Goal: Task Accomplishment & Management: Manage account settings

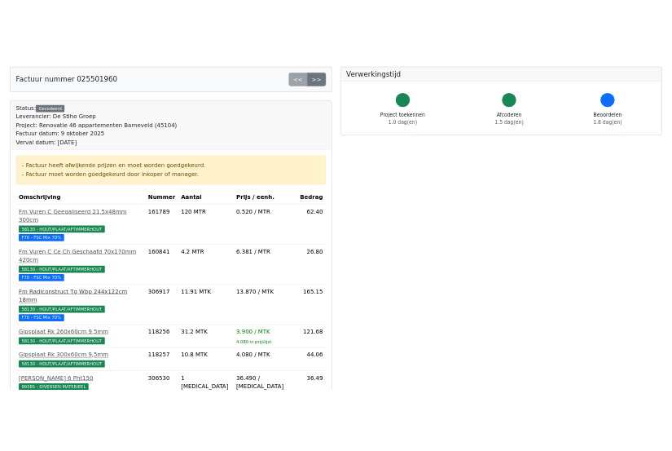
scroll to position [163, 0]
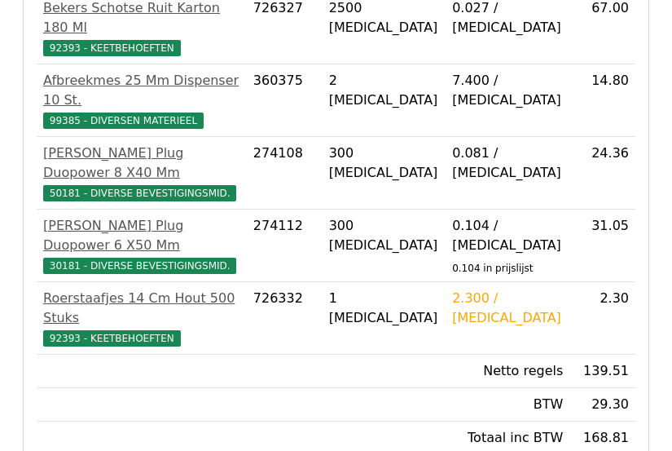
scroll to position [652, 0]
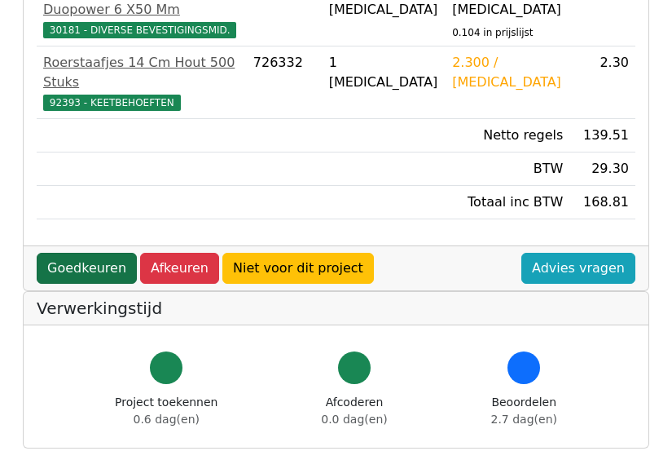
click at [90, 253] on link "Goedkeuren" at bounding box center [87, 268] width 100 height 31
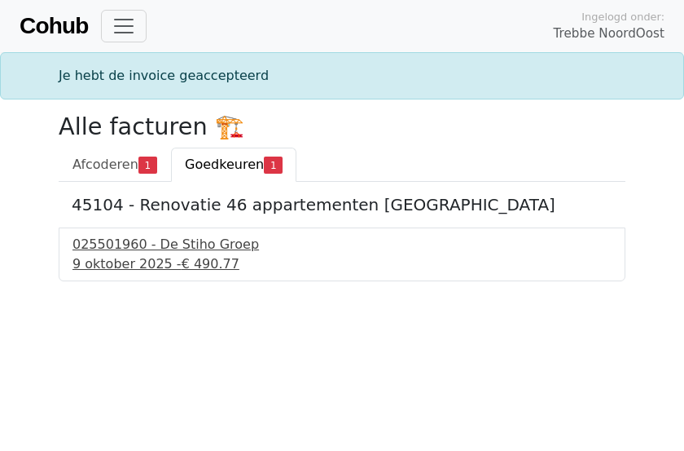
click at [150, 257] on div "9 oktober 2025 - € 490.77" at bounding box center [342, 264] width 539 height 20
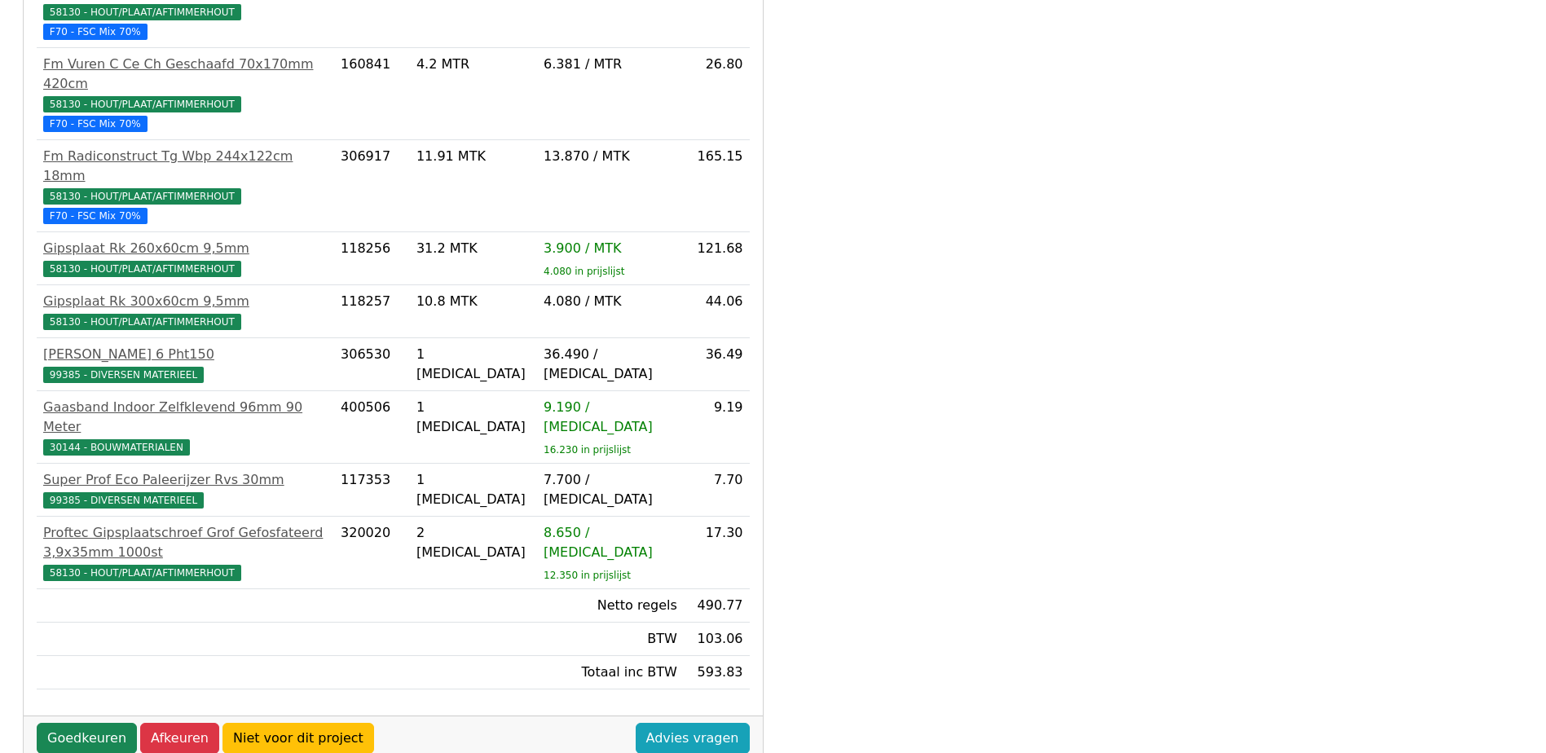
scroll to position [455, 0]
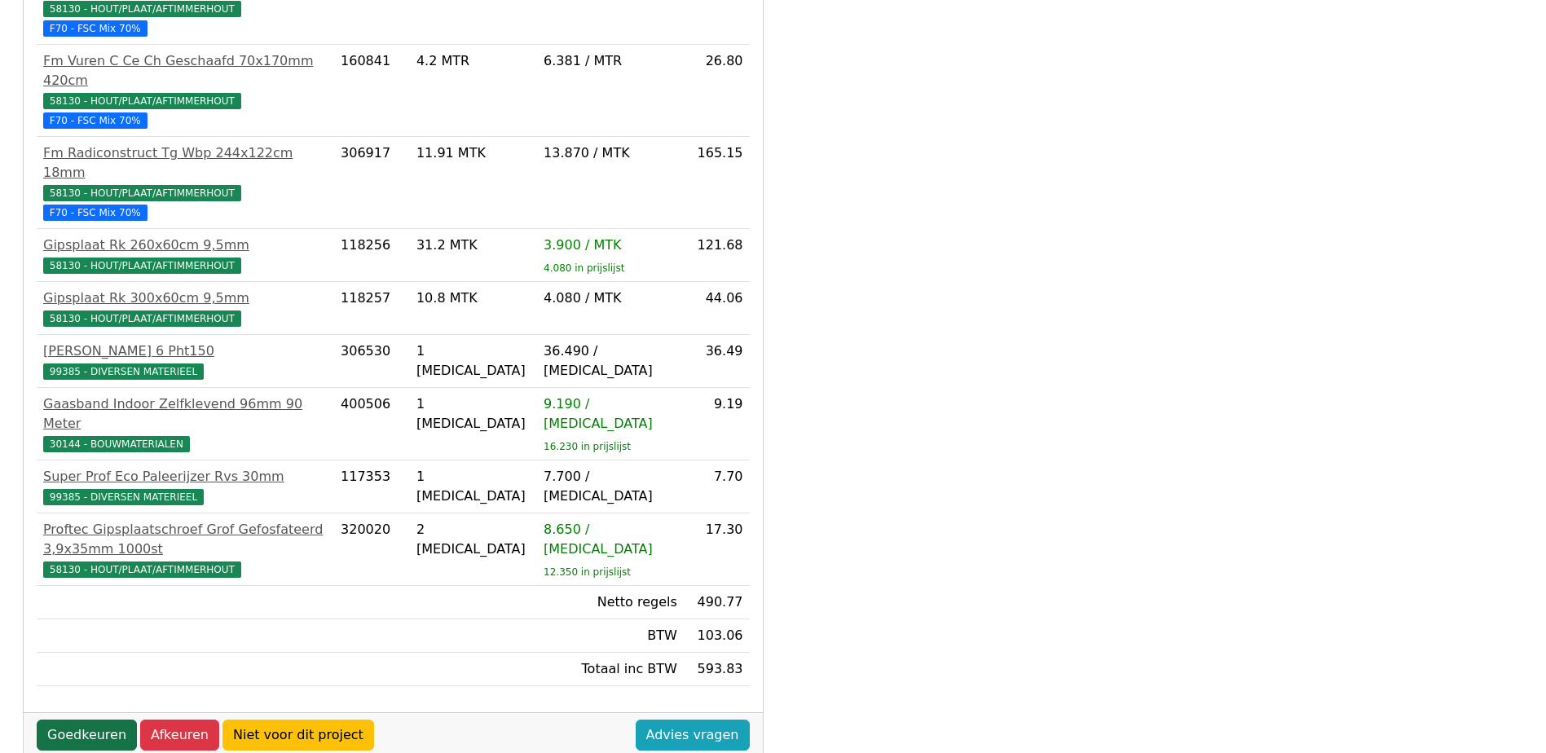
click at [64, 450] on link "Goedkeuren" at bounding box center [87, 734] width 100 height 31
